Goal: Transaction & Acquisition: Purchase product/service

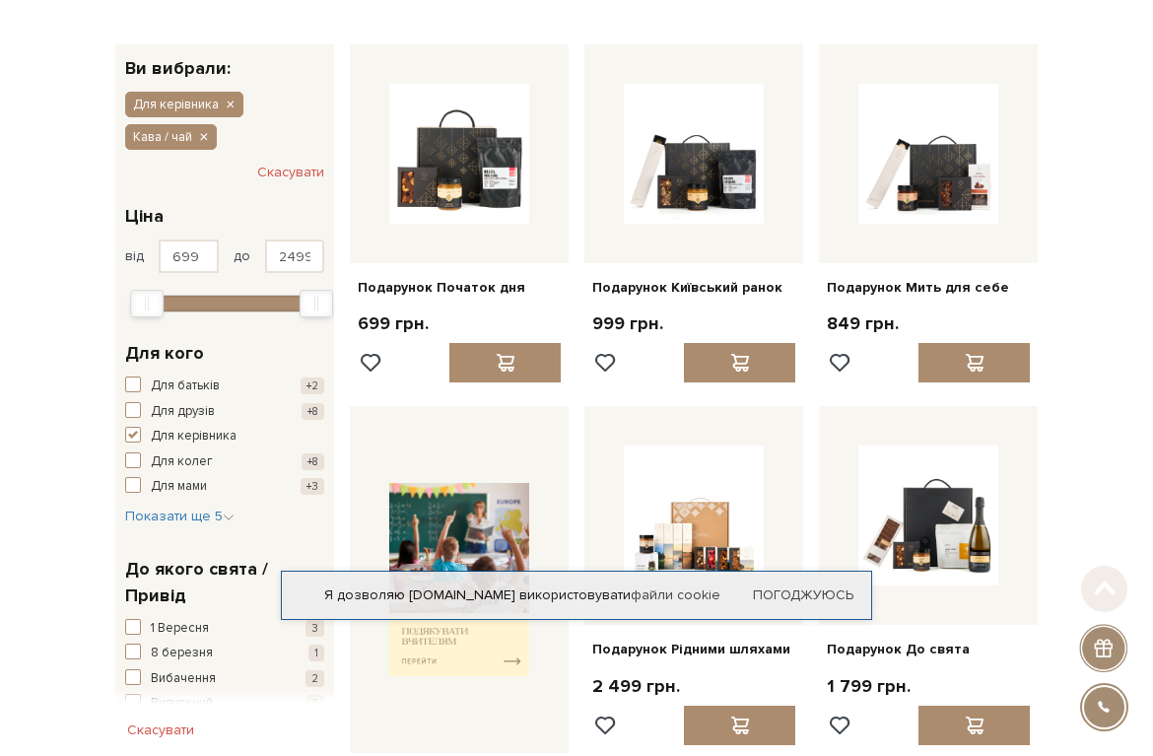
scroll to position [197, 0]
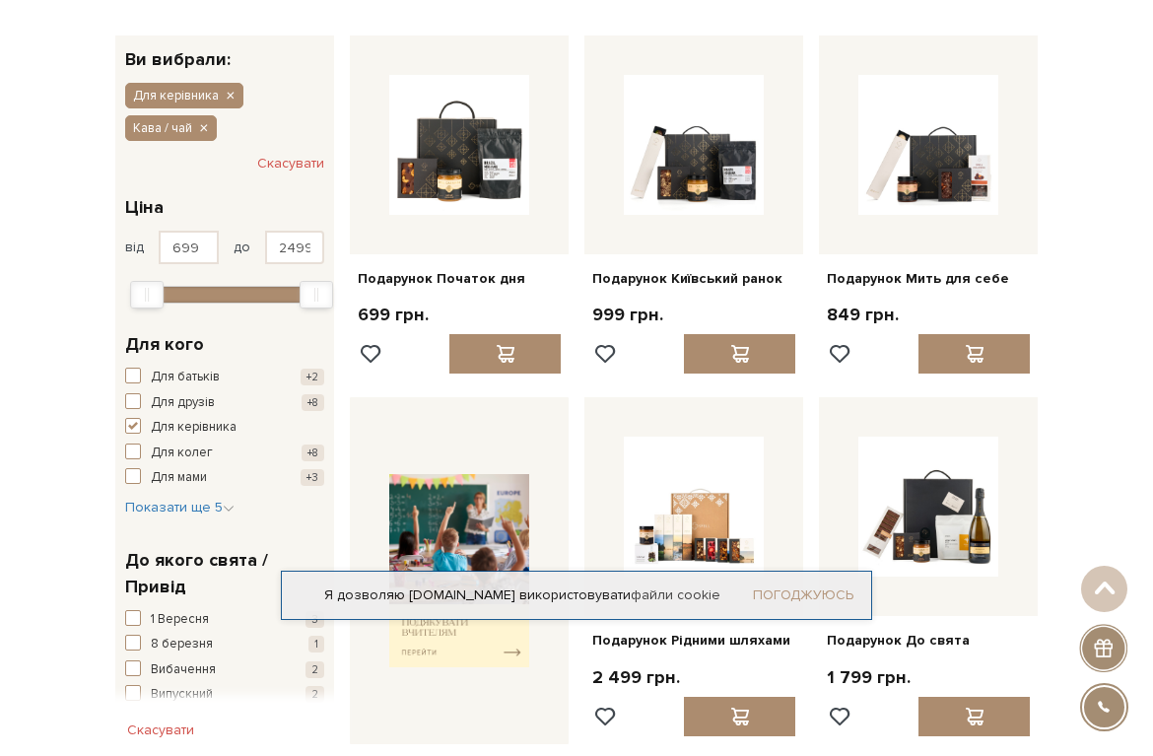
click at [799, 589] on link "Погоджуюсь" at bounding box center [803, 596] width 101 height 18
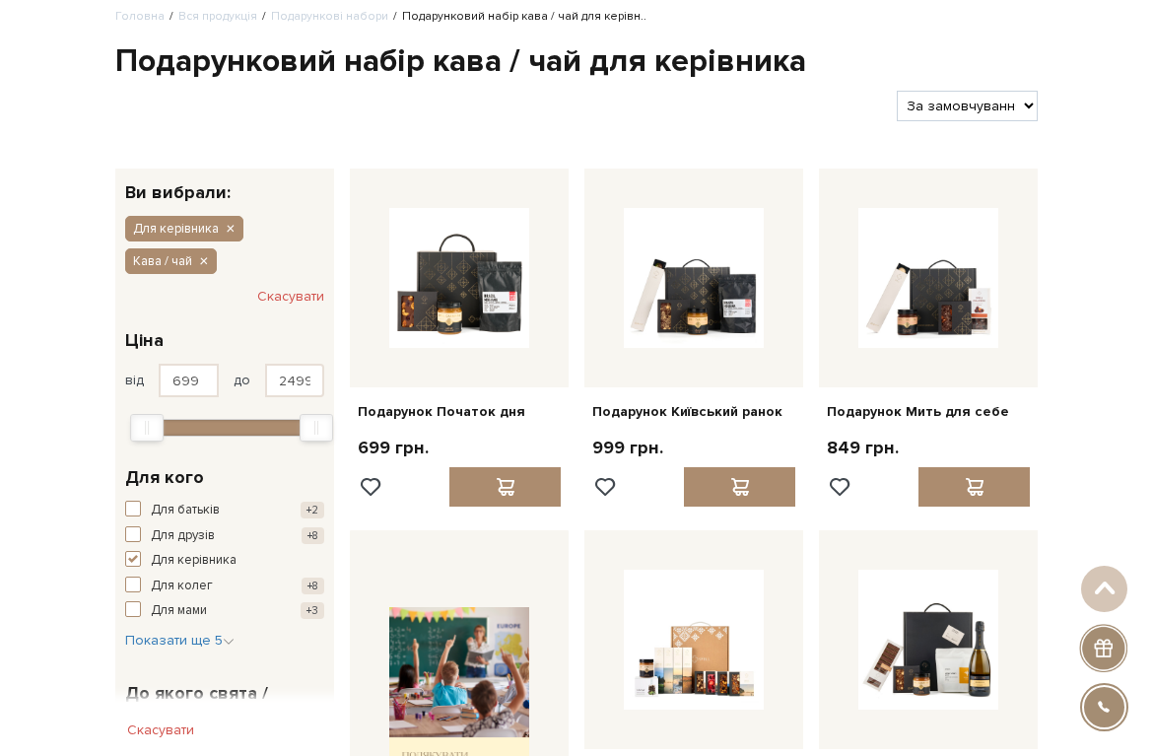
scroll to position [0, 0]
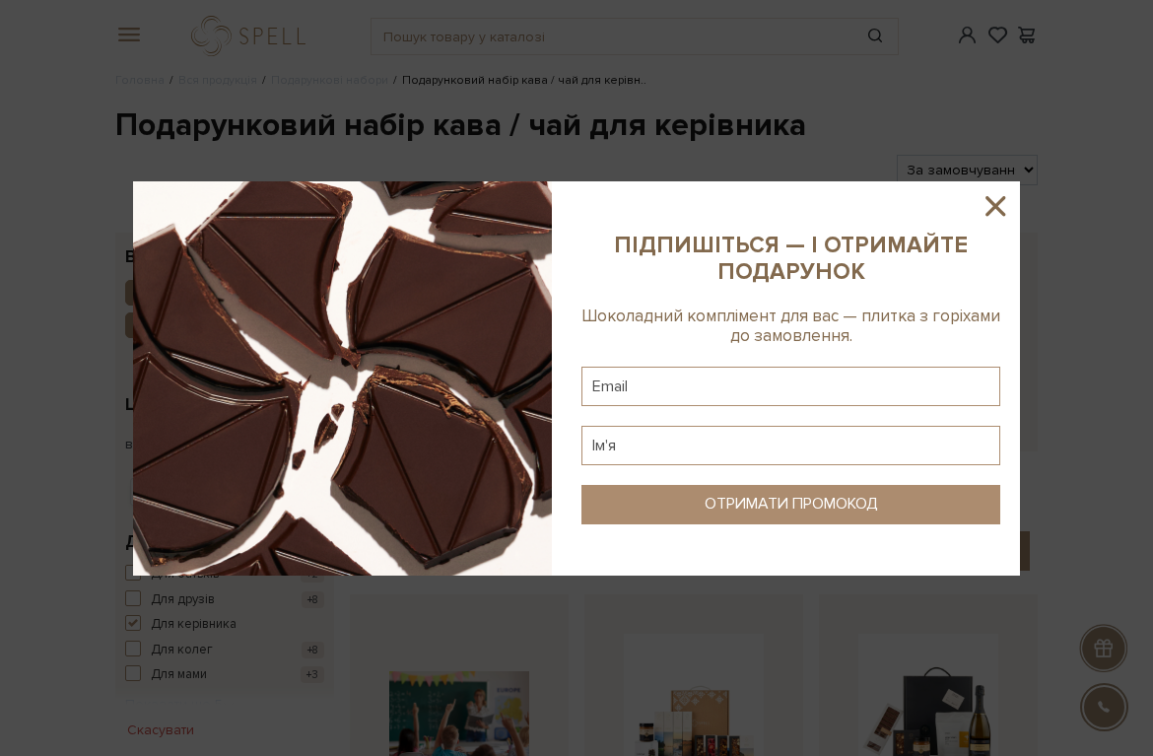
click at [1001, 205] on icon at bounding box center [996, 206] width 34 height 34
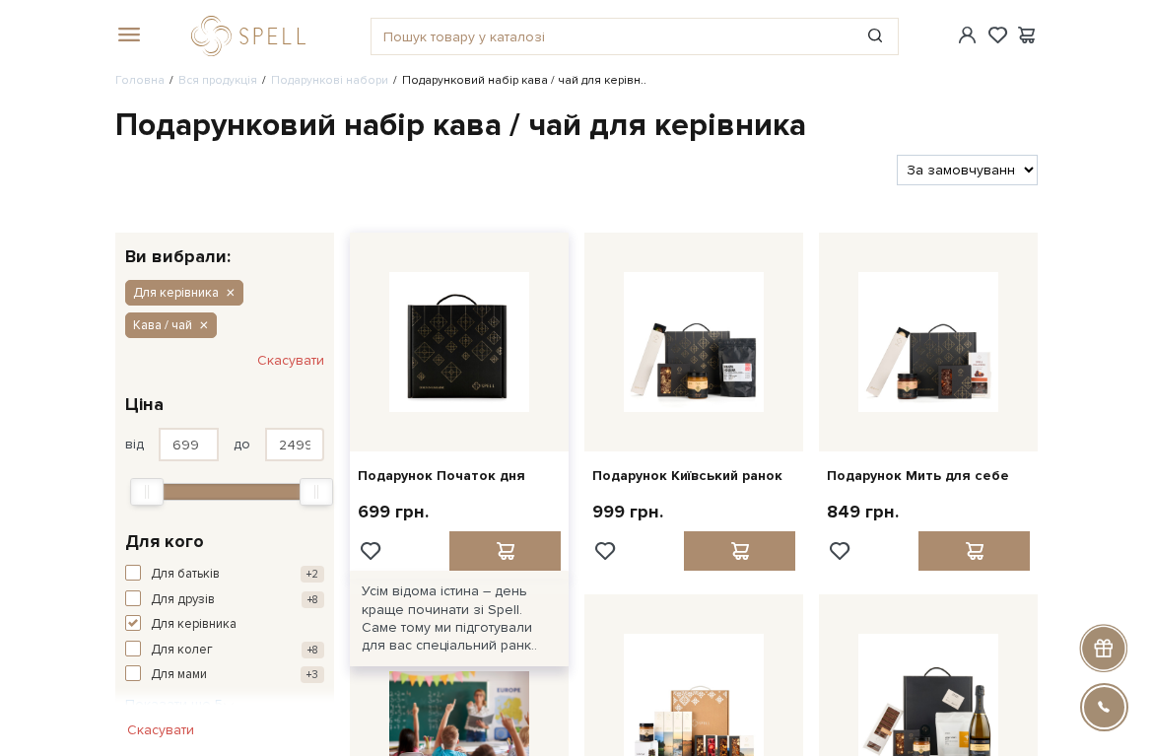
click at [472, 372] on img at bounding box center [459, 342] width 140 height 140
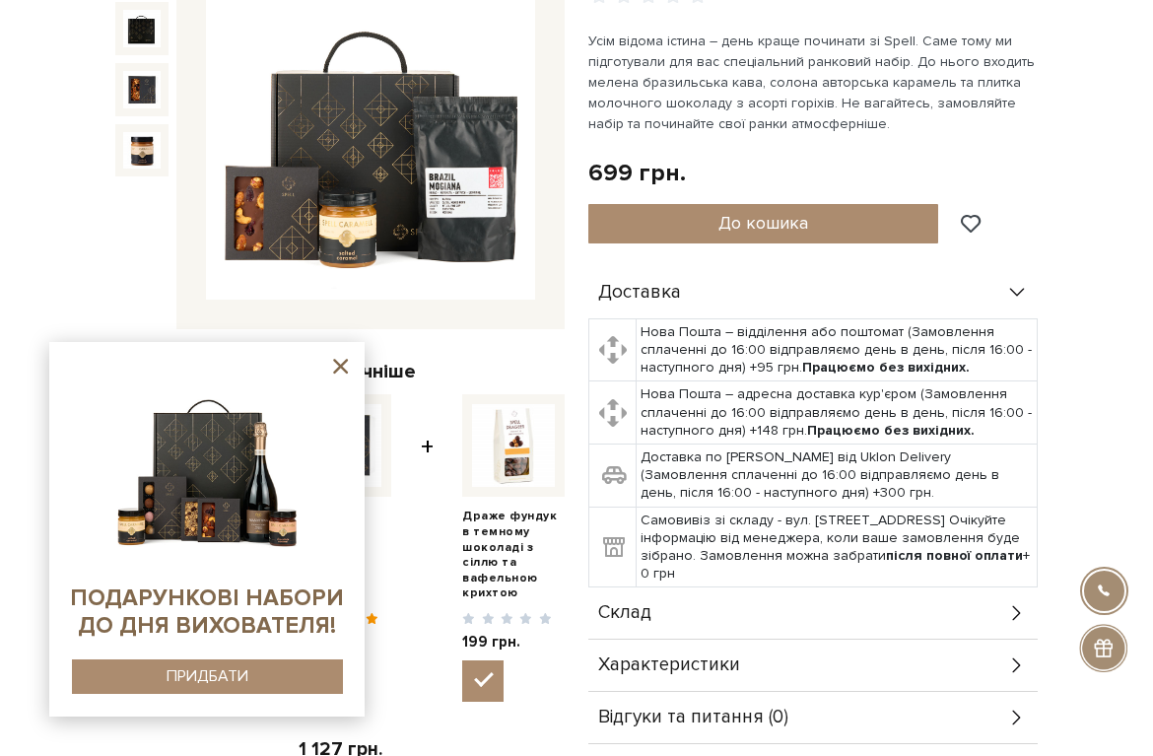
scroll to position [394, 0]
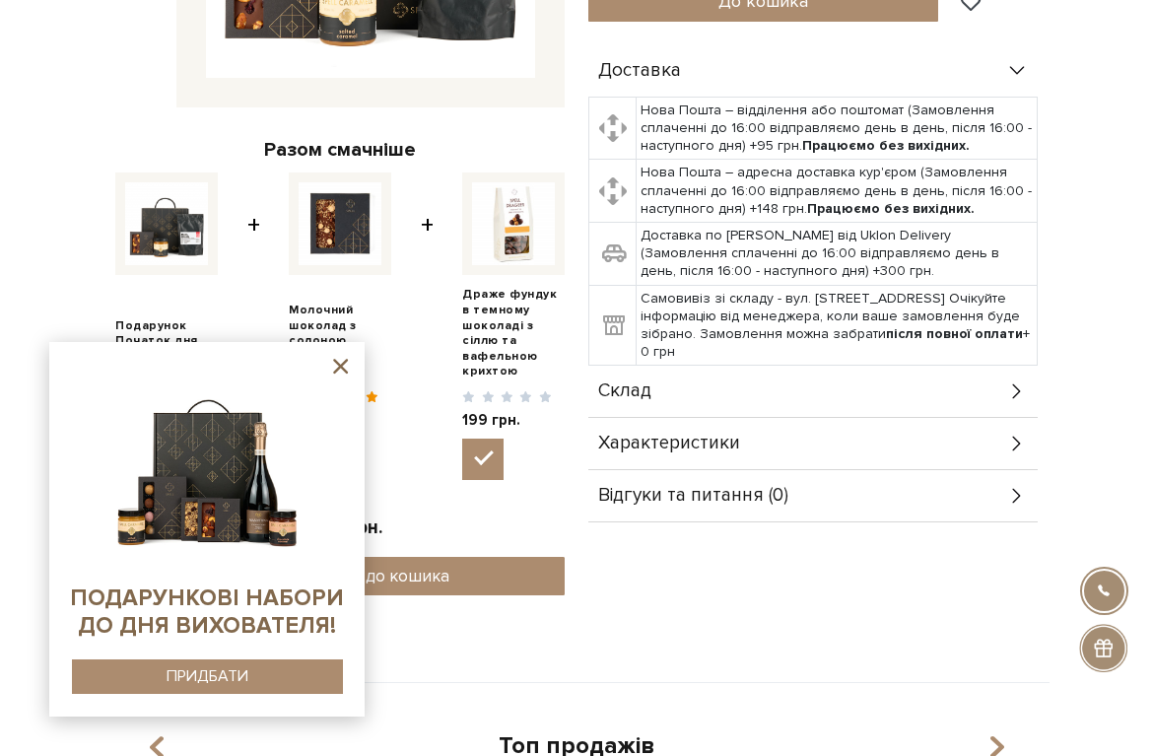
click at [846, 659] on div "Подарунок Початок дня 0/5 Разом смачніше Подарунок Початок дня + +" at bounding box center [577, 201] width 946 height 964
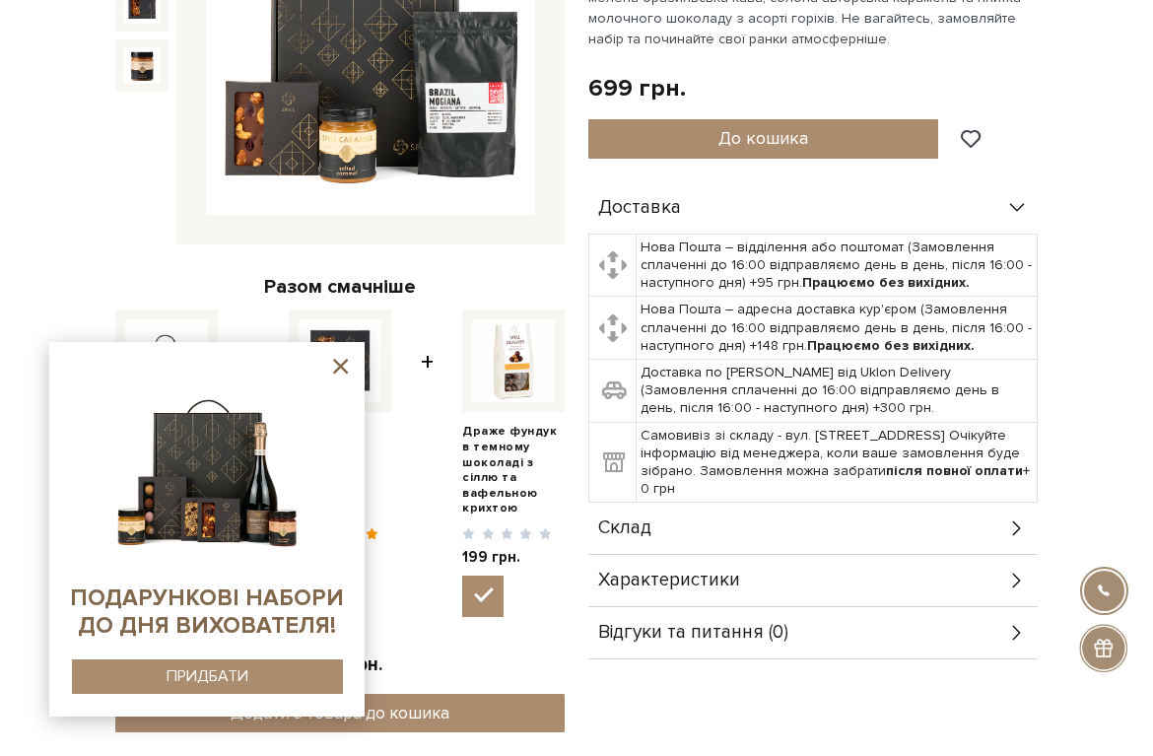
scroll to position [0, 0]
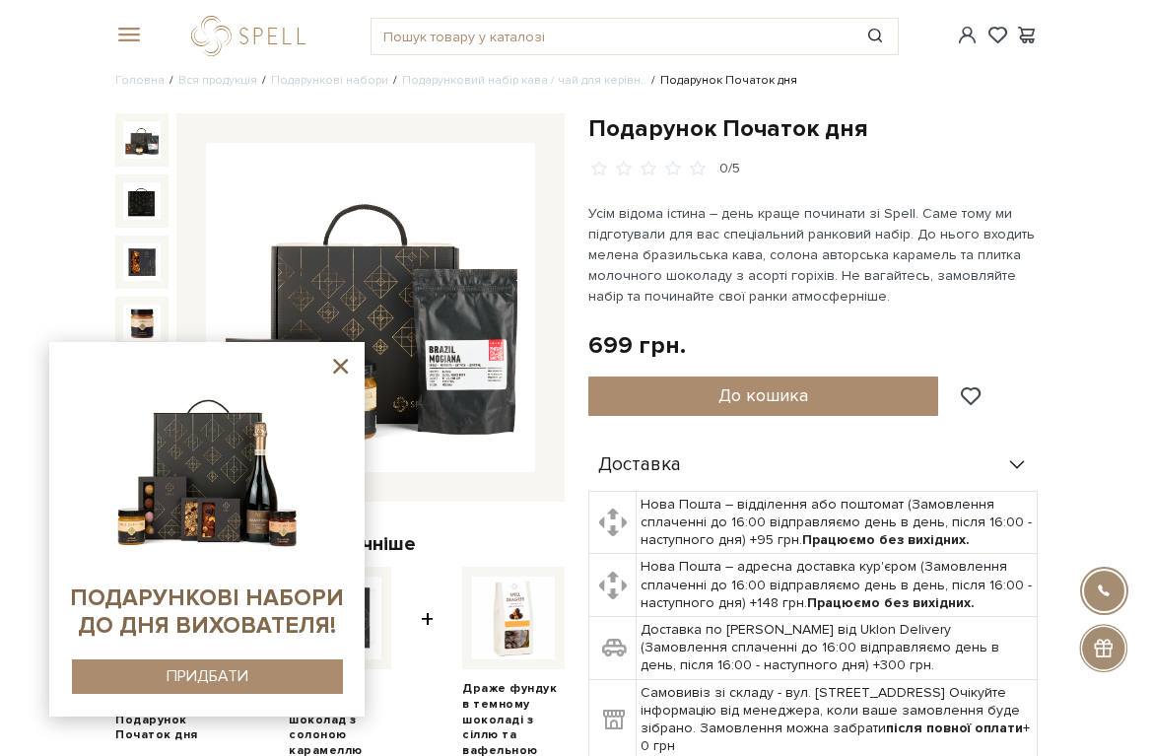
click at [344, 357] on icon at bounding box center [340, 366] width 25 height 25
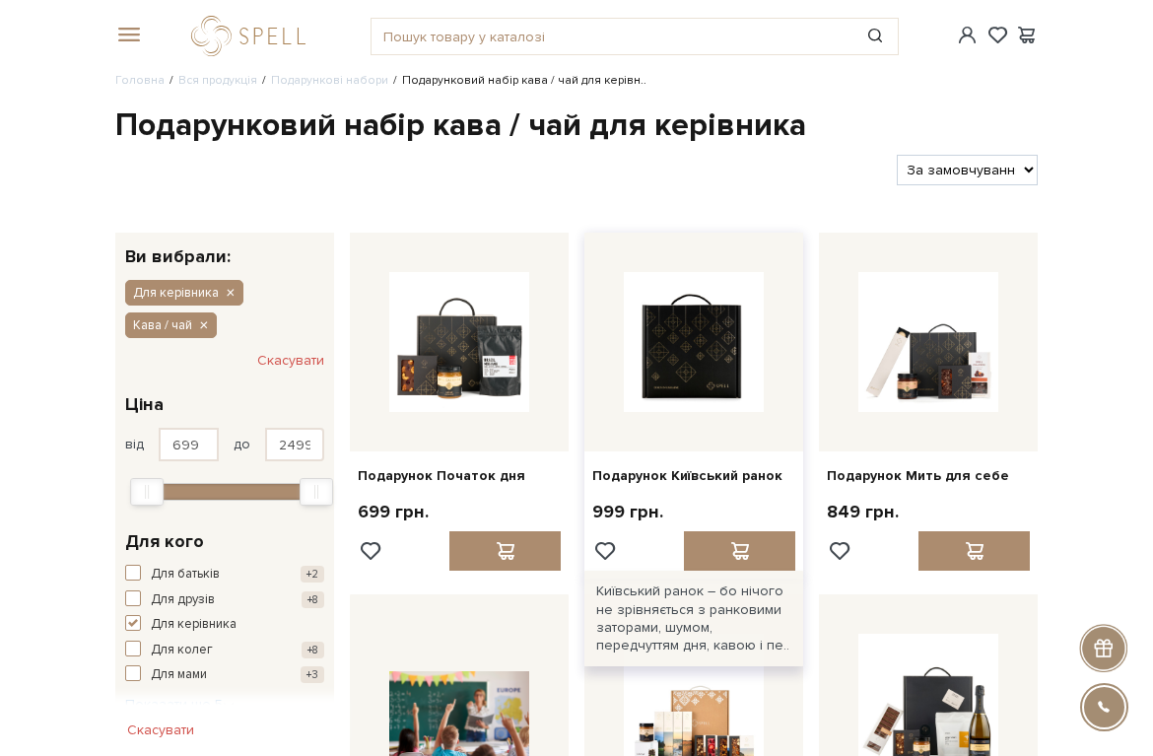
click at [669, 375] on img at bounding box center [694, 342] width 140 height 140
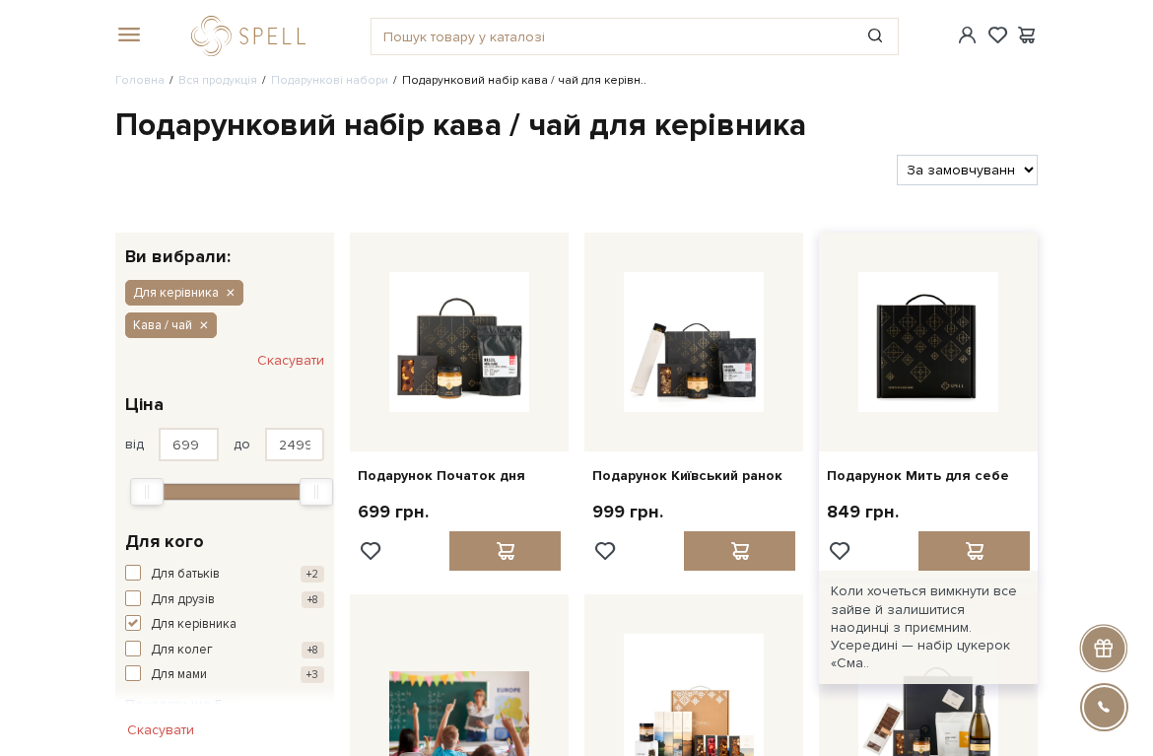
click at [920, 385] on img at bounding box center [929, 342] width 140 height 140
